Goal: Find specific page/section: Find specific page/section

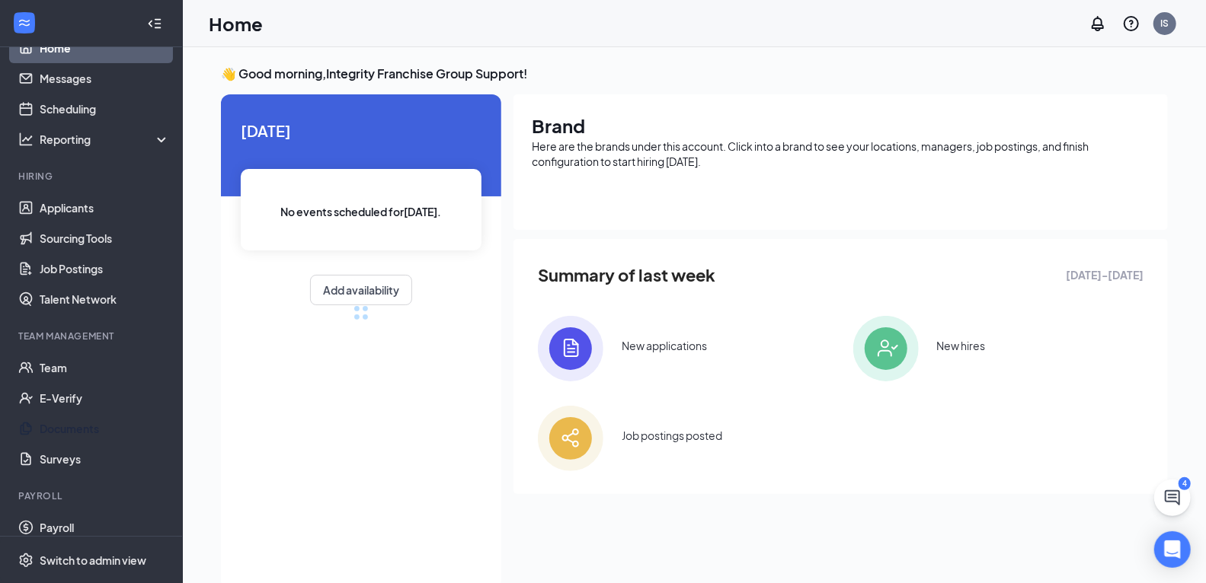
scroll to position [72, 0]
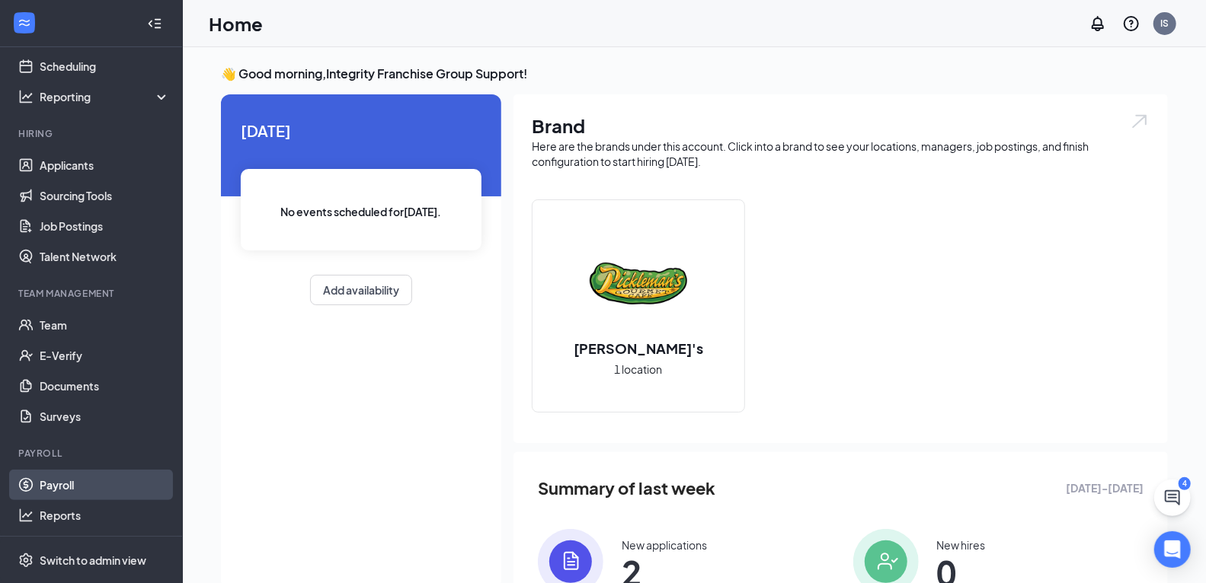
click at [84, 484] on link "Payroll" at bounding box center [105, 485] width 130 height 30
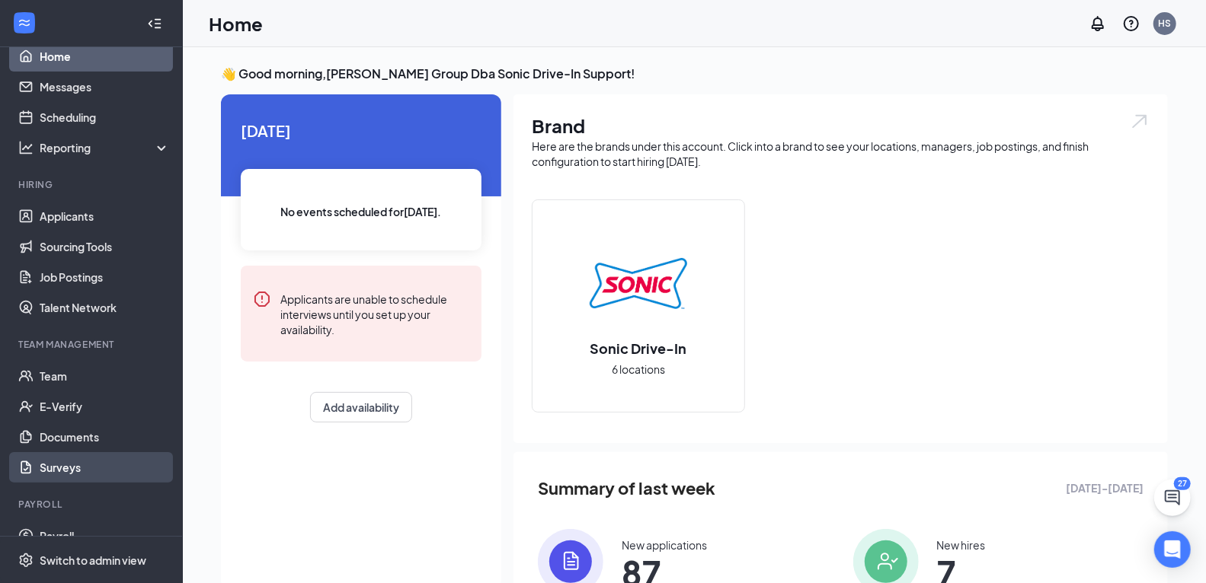
scroll to position [72, 0]
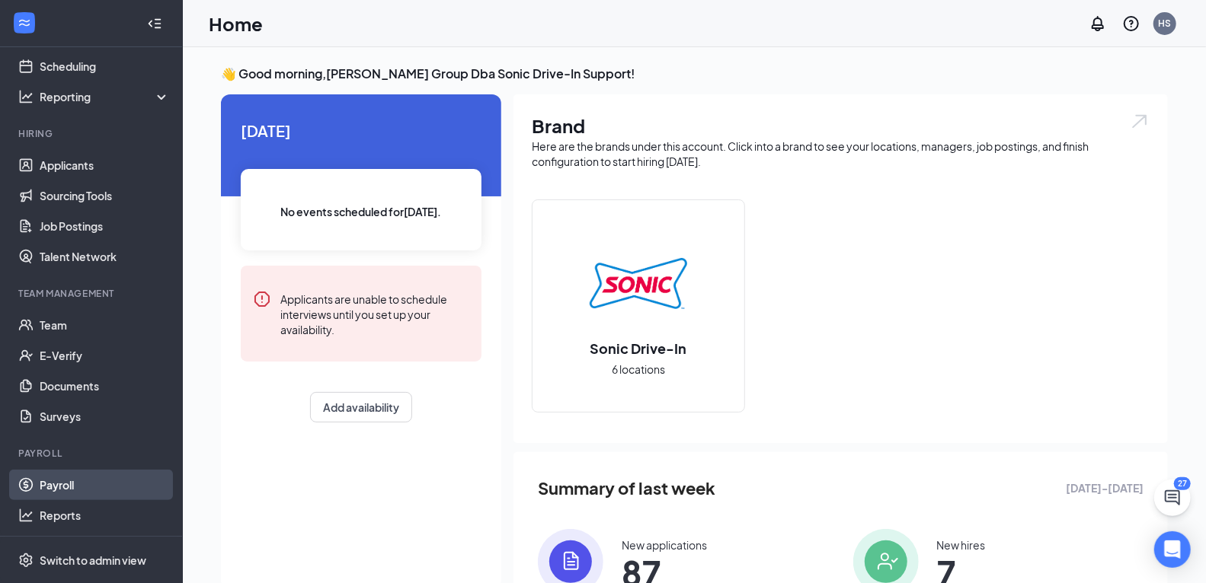
click at [69, 490] on link "Payroll" at bounding box center [105, 485] width 130 height 30
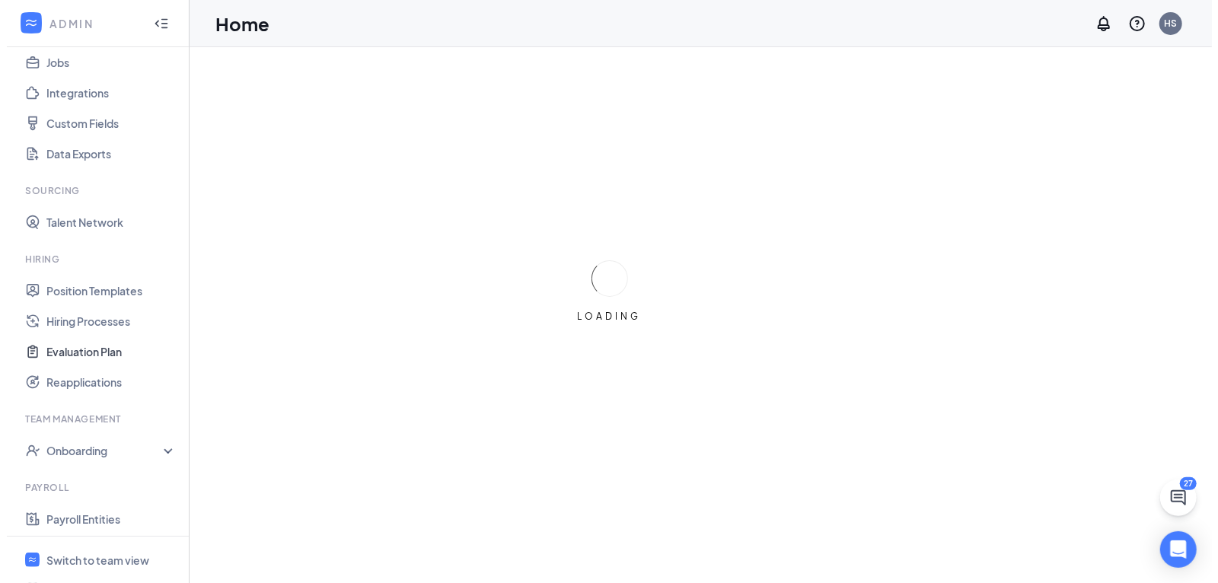
scroll to position [278, 0]
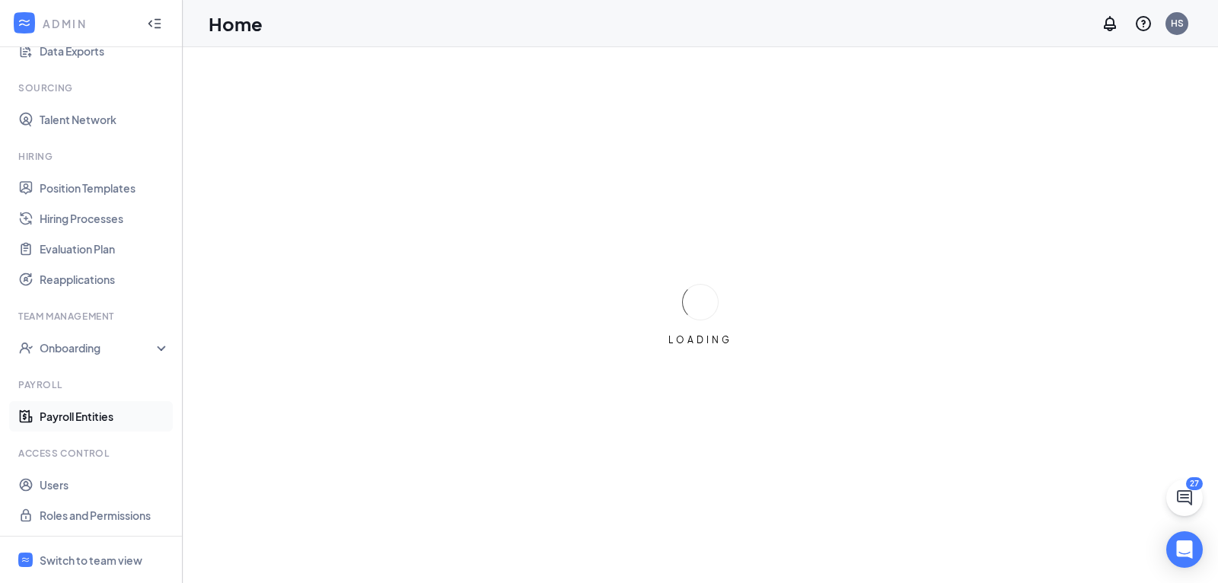
click at [88, 410] on link "Payroll Entities" at bounding box center [105, 416] width 130 height 30
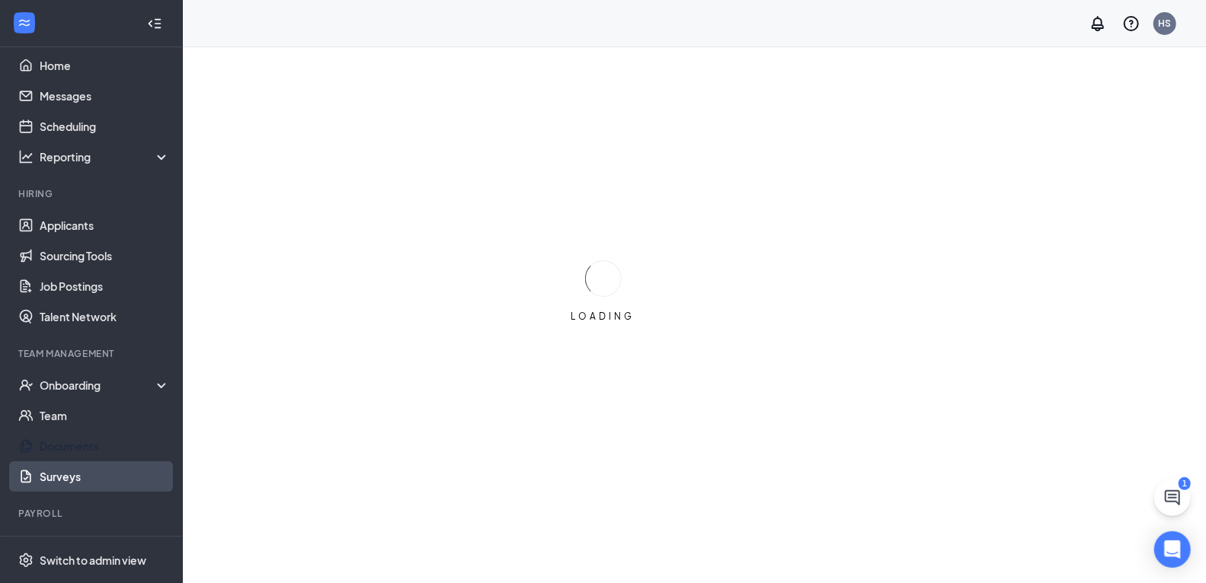
scroll to position [42, 0]
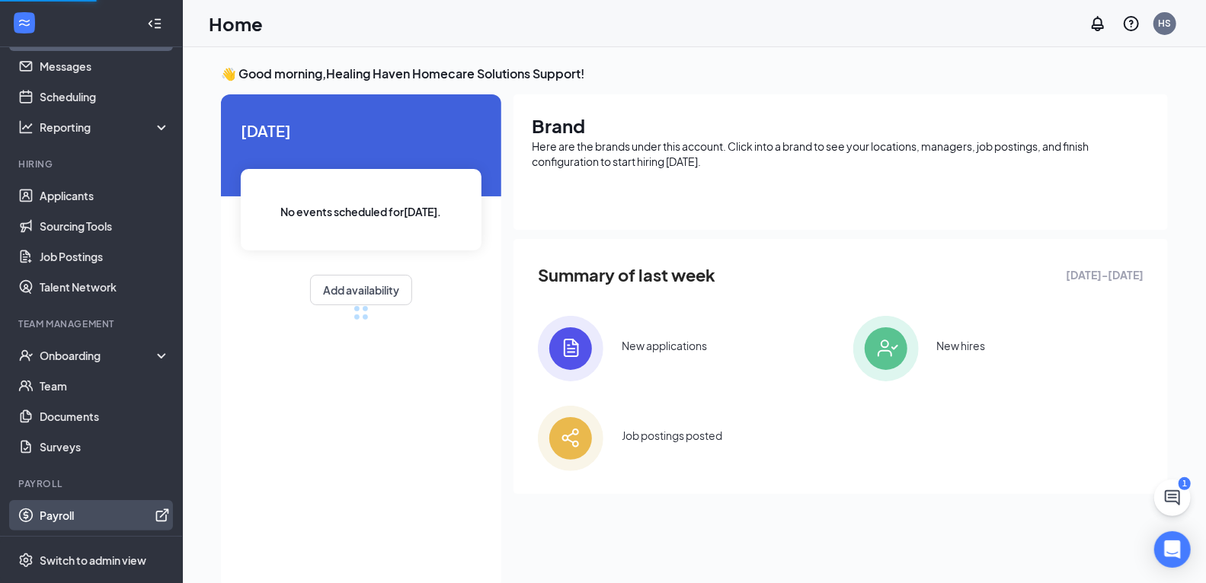
click at [76, 509] on link "Payroll" at bounding box center [105, 515] width 130 height 30
